Goal: Task Accomplishment & Management: Use online tool/utility

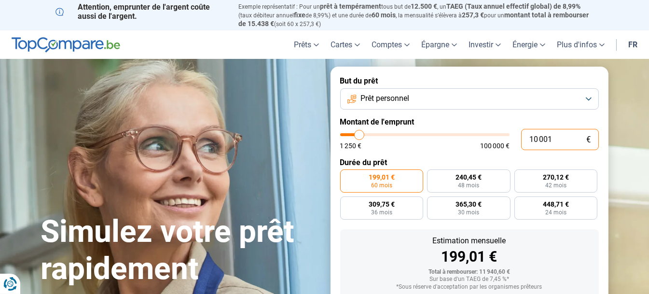
click at [556, 138] on input "10 001" at bounding box center [560, 139] width 78 height 21
type input "1 000"
type input "1250"
type input "100"
type input "1250"
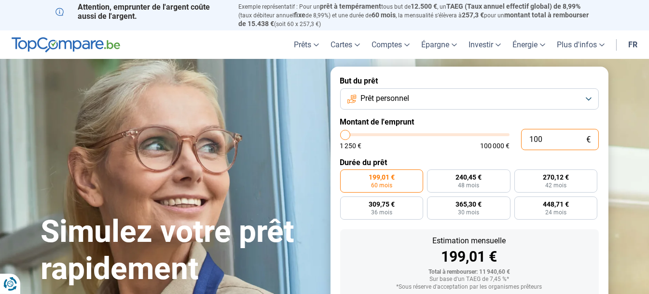
type input "10"
type input "1250"
type input "1"
type input "1250"
type input "0"
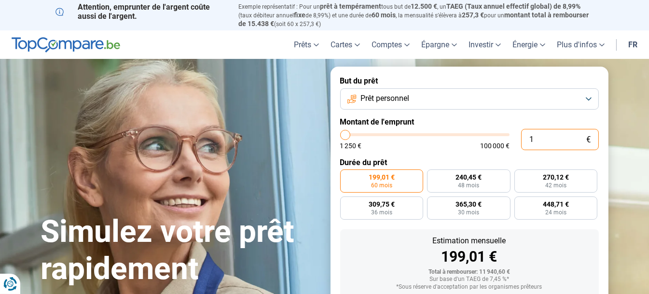
type input "1250"
type input "4"
type input "1250"
type input "40"
type input "1250"
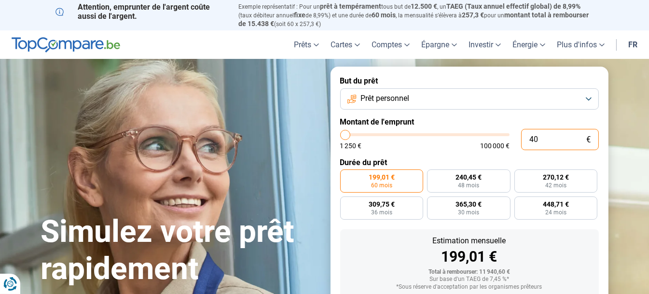
type input "400"
type input "1250"
type input "4 000"
type input "4000"
type input "40 000"
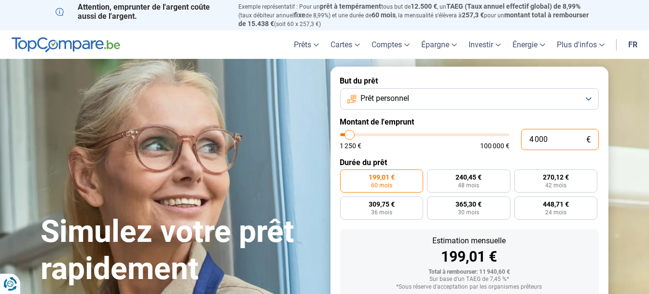
type input "40000"
radio input "false"
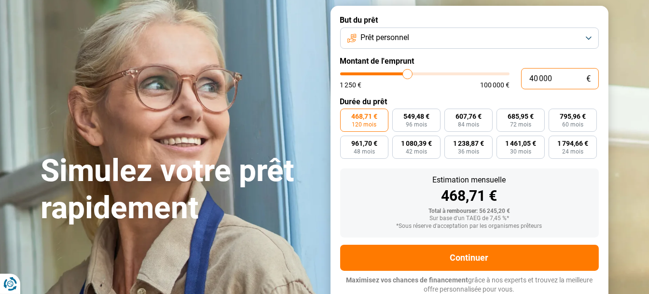
scroll to position [61, 0]
type input "4 000"
type input "4000"
type input "400"
type input "1250"
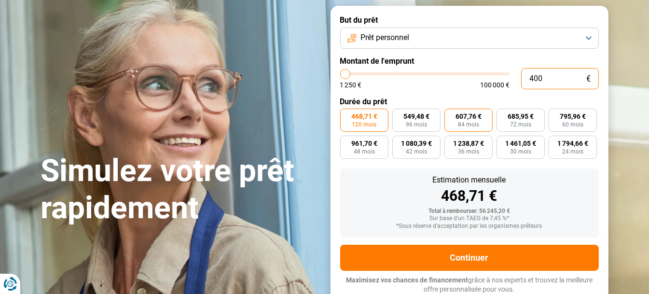
type input "40"
type input "1250"
type input "4"
type input "1250"
type input "0"
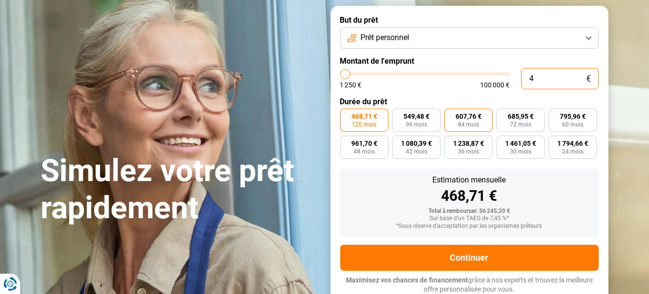
type input "1250"
type input "3"
type input "1250"
type input "30"
type input "1250"
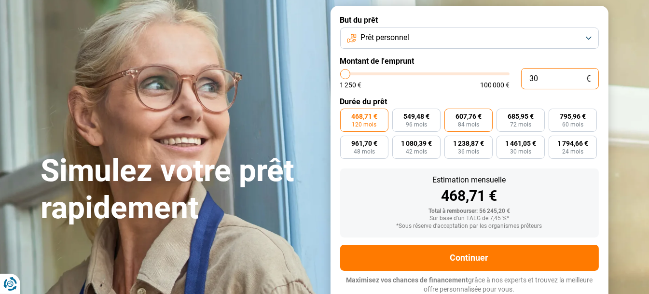
type input "300"
type input "1250"
type input "3 000"
type input "3000"
type input "30 000"
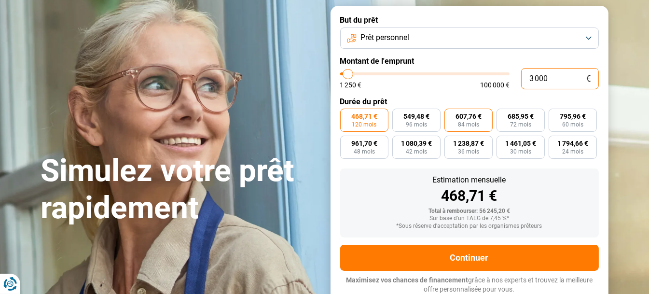
type input "30000"
type input "30 000"
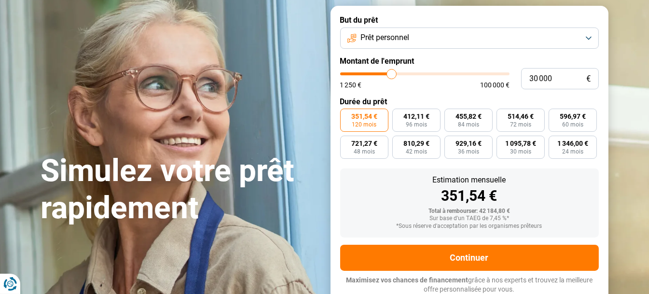
click at [375, 179] on div "Estimation mensuelle" at bounding box center [469, 180] width 243 height 8
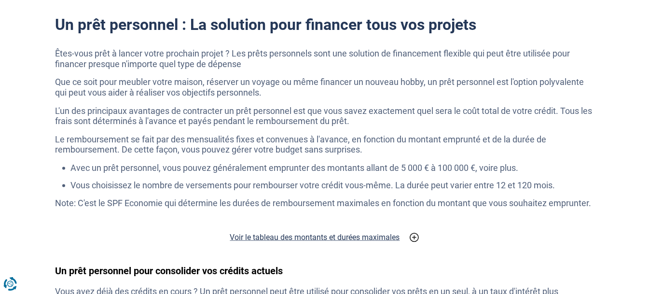
scroll to position [1847, 0]
